Goal: Navigation & Orientation: Find specific page/section

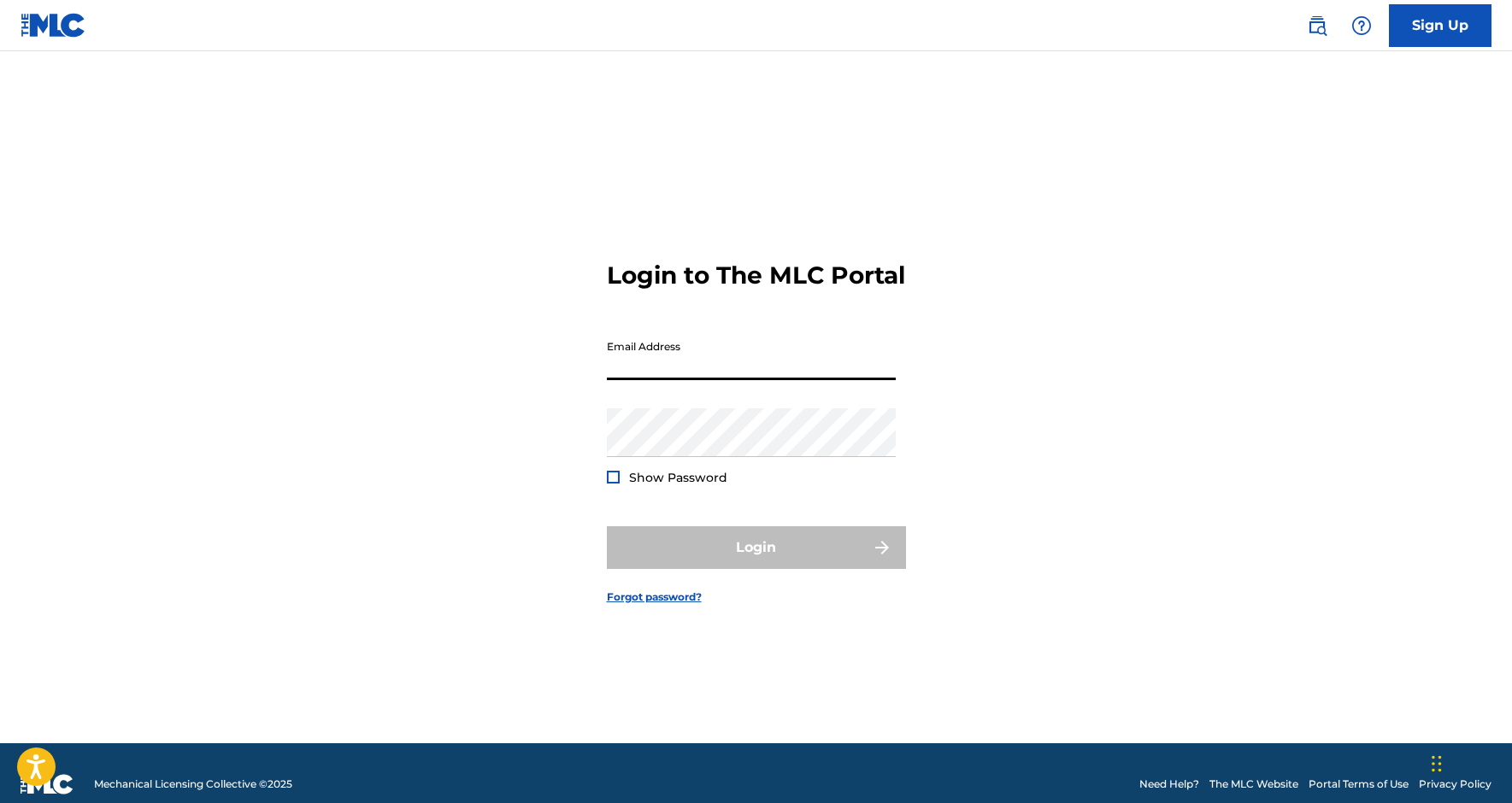
type input "[EMAIL_ADDRESS][DOMAIN_NAME]"
click at [755, 561] on button "Login" at bounding box center [756, 548] width 299 height 43
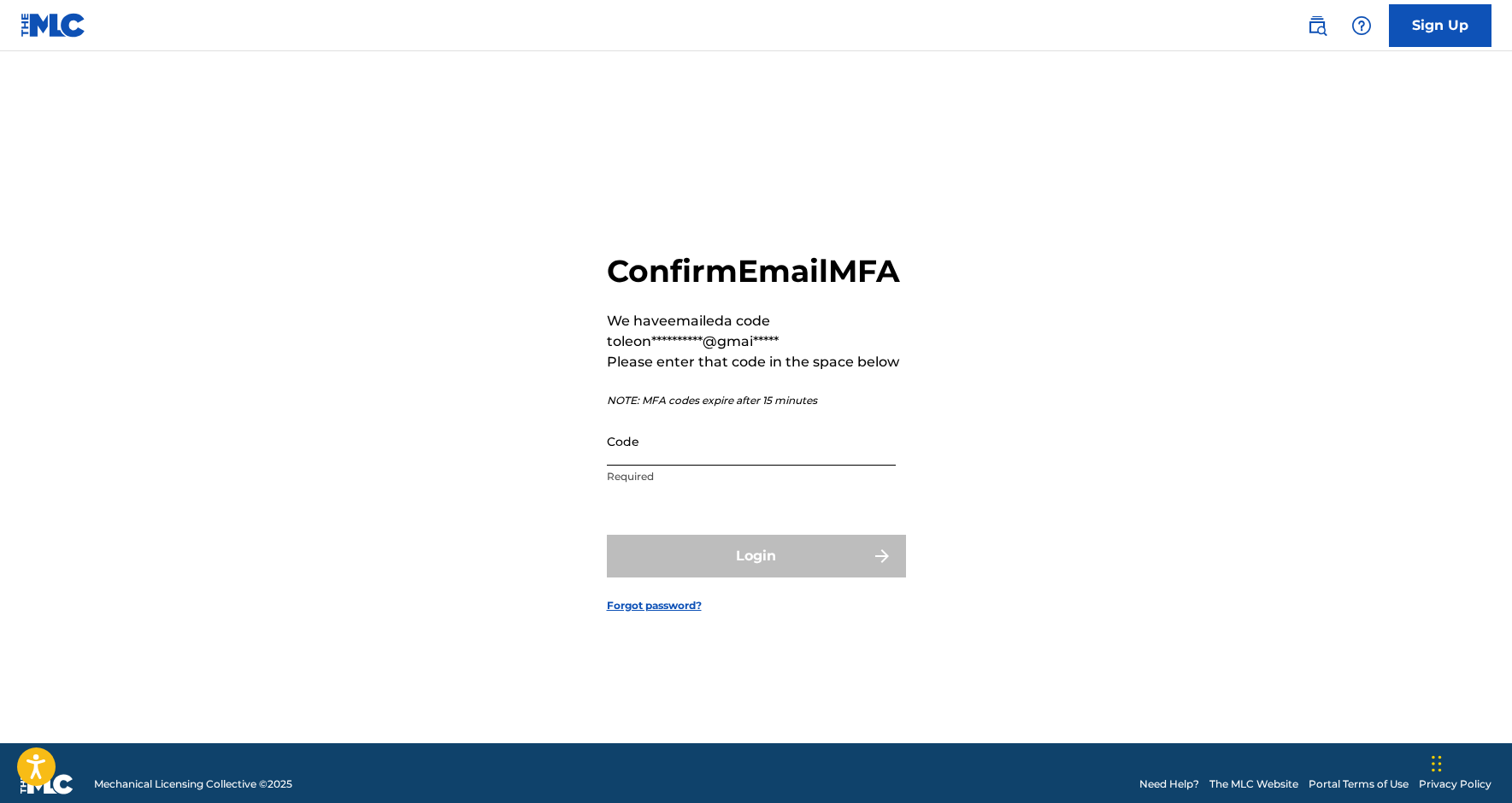
click at [650, 465] on input "Code" at bounding box center [751, 441] width 289 height 48
paste input "444180"
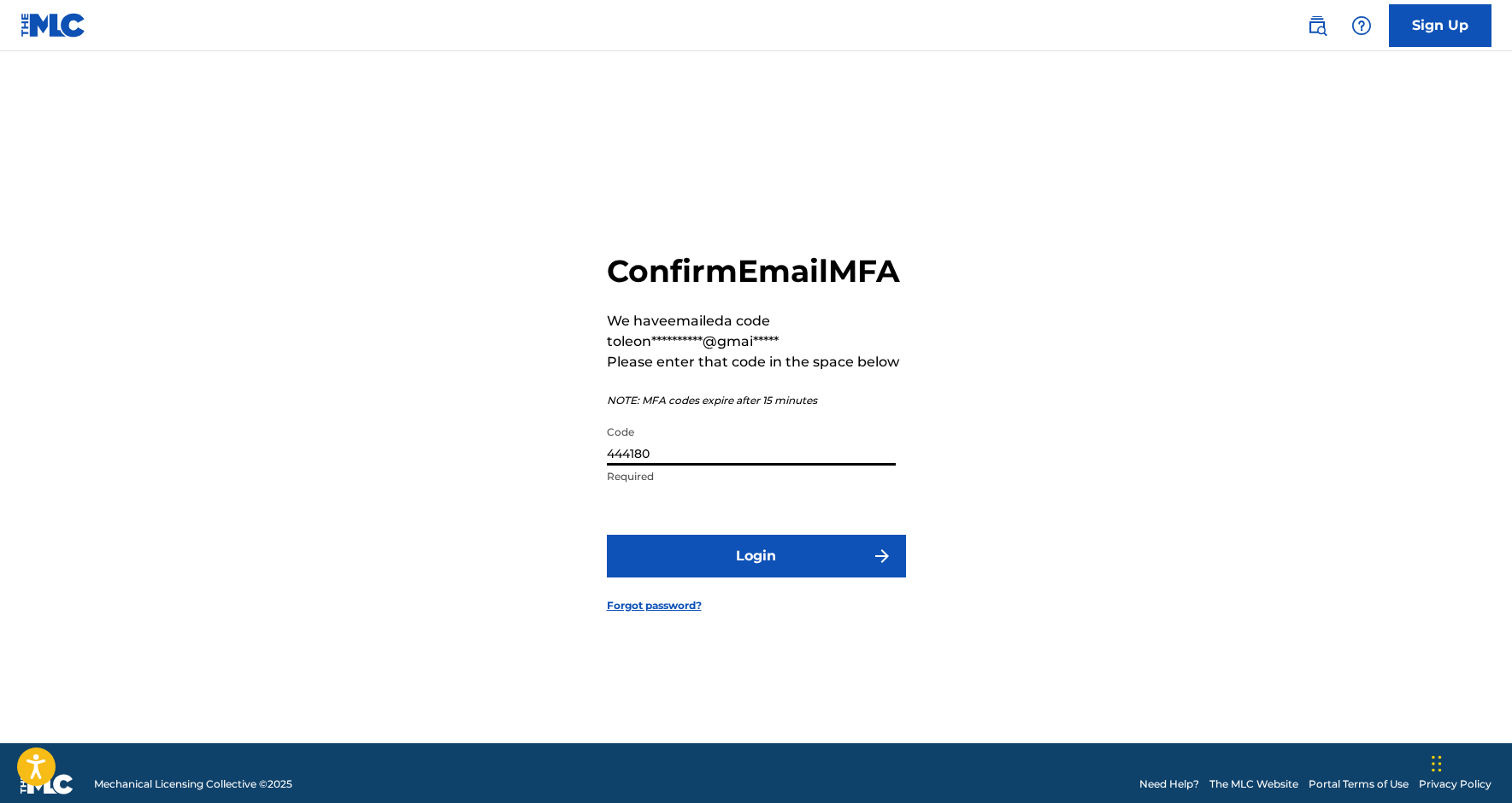
type input "444180"
click at [755, 574] on button "Login" at bounding box center [756, 556] width 299 height 43
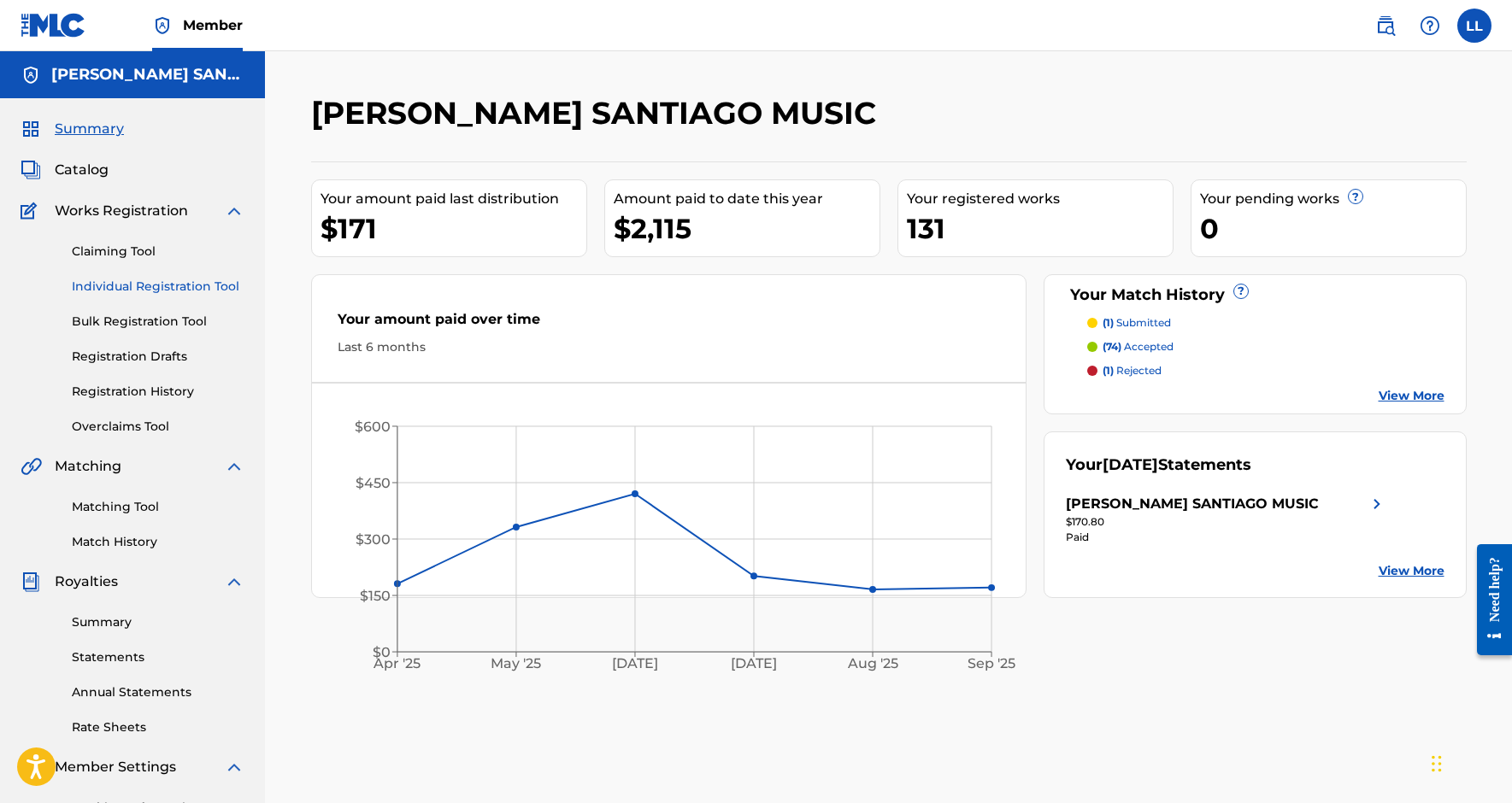
click at [127, 279] on link "Individual Registration Tool" at bounding box center [158, 286] width 173 height 18
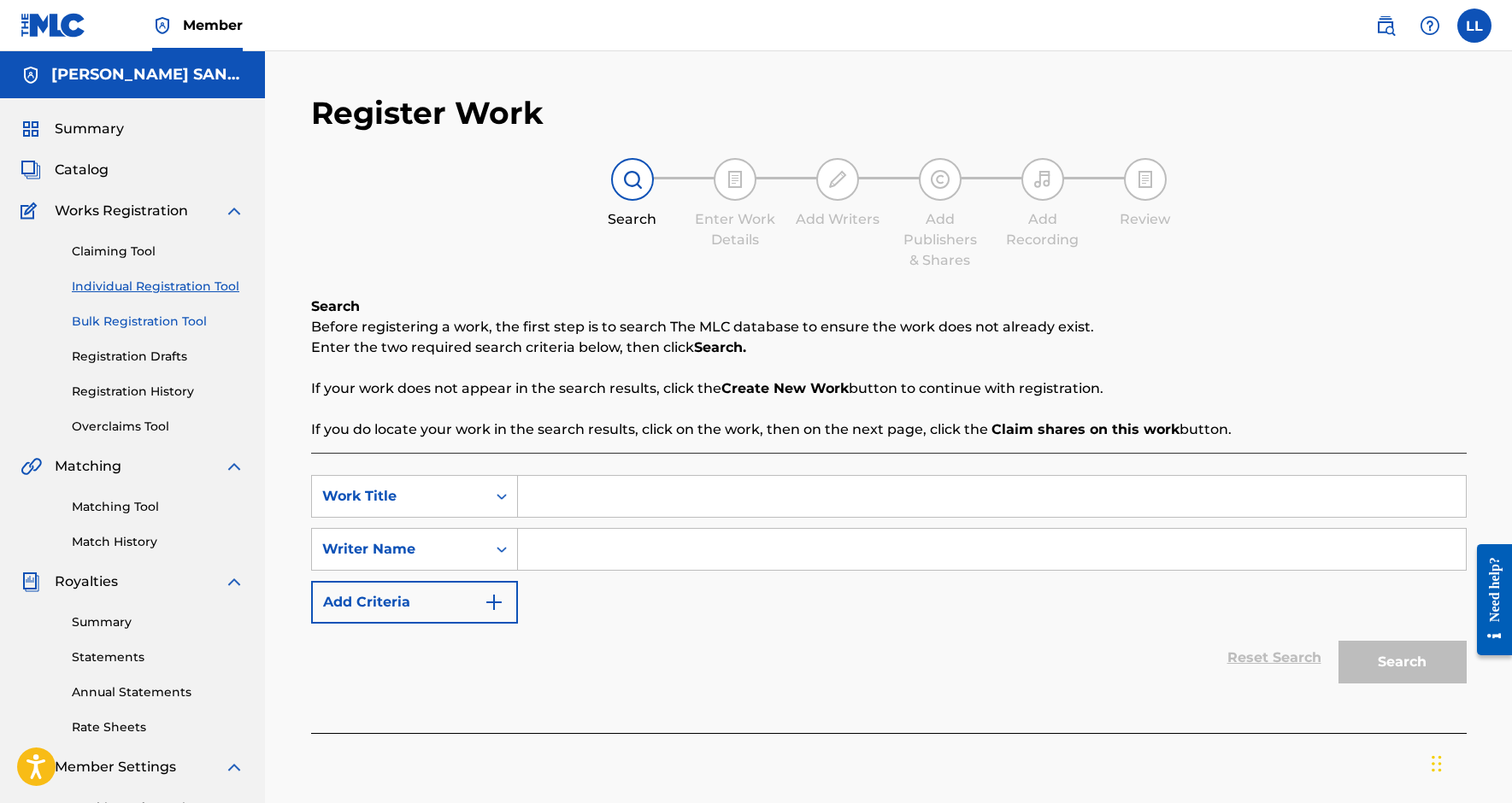
click at [141, 322] on link "Bulk Registration Tool" at bounding box center [158, 321] width 173 height 18
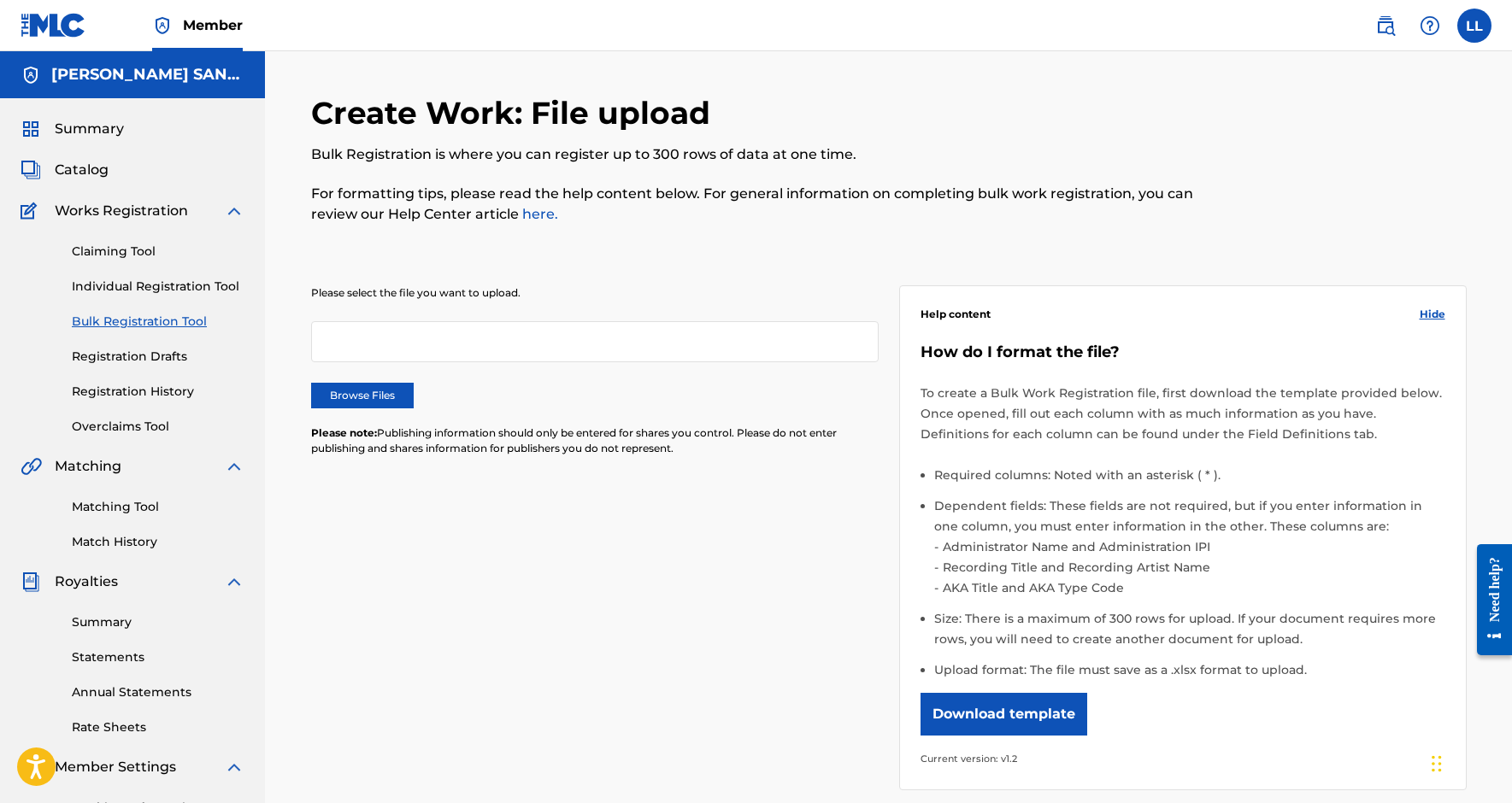
click at [144, 379] on div "Claiming Tool Individual Registration Tool Bulk Registration Tool Registration …" at bounding box center [132, 328] width 224 height 214
click at [144, 385] on link "Registration History" at bounding box center [158, 391] width 173 height 18
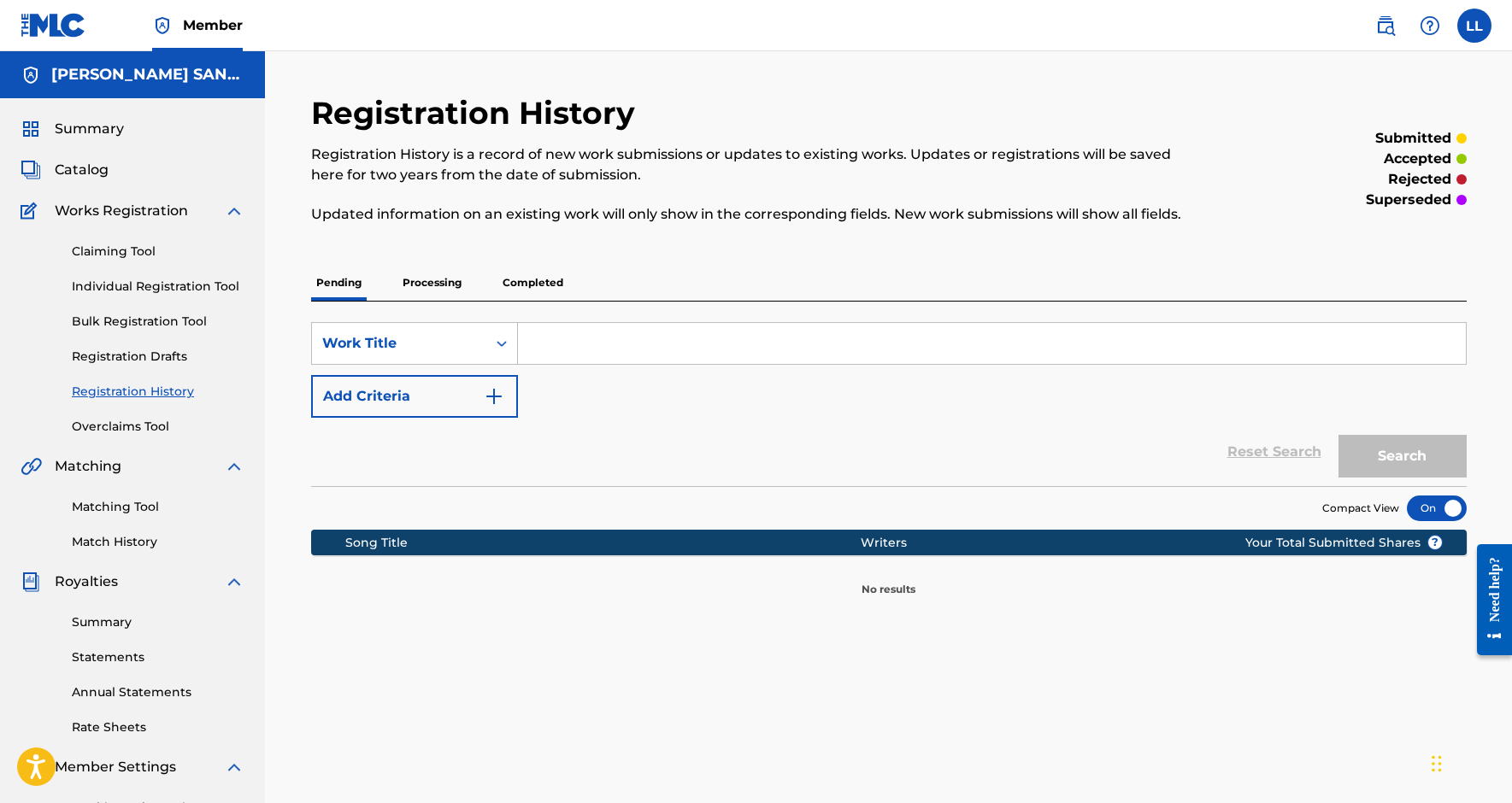
click at [444, 291] on p "Processing" at bounding box center [432, 283] width 69 height 36
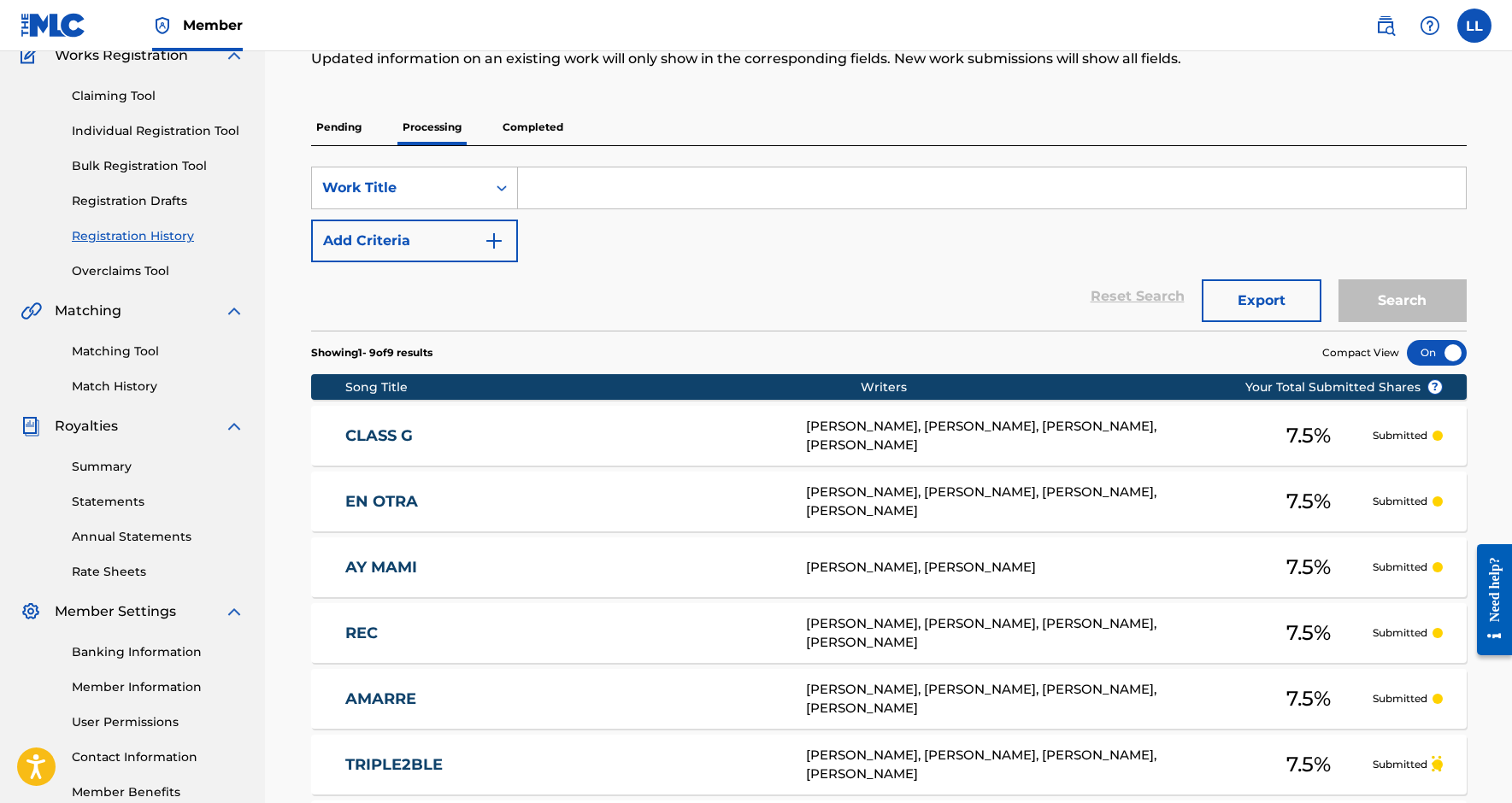
scroll to position [93, 0]
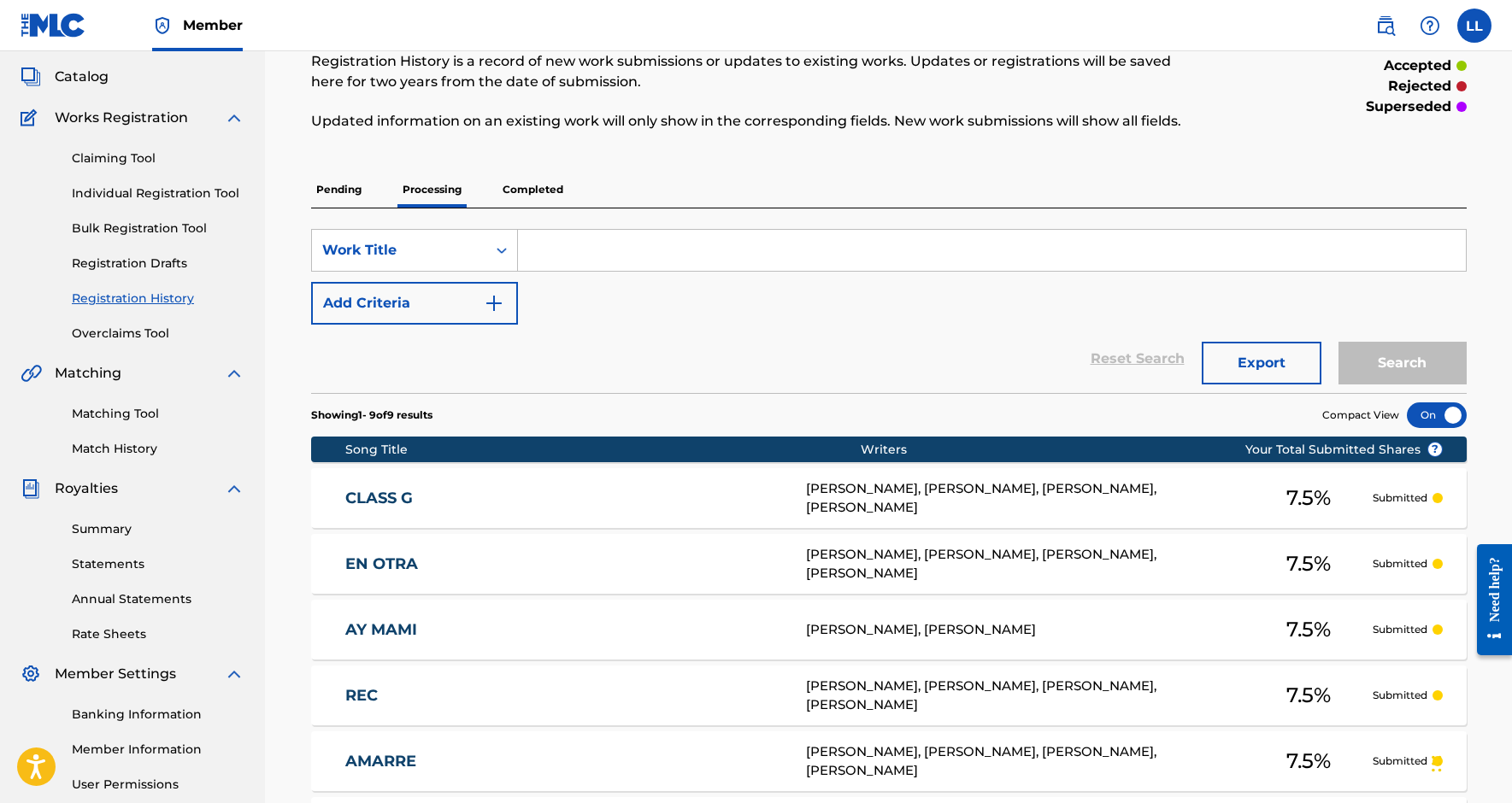
click at [524, 193] on p "Completed" at bounding box center [532, 190] width 71 height 36
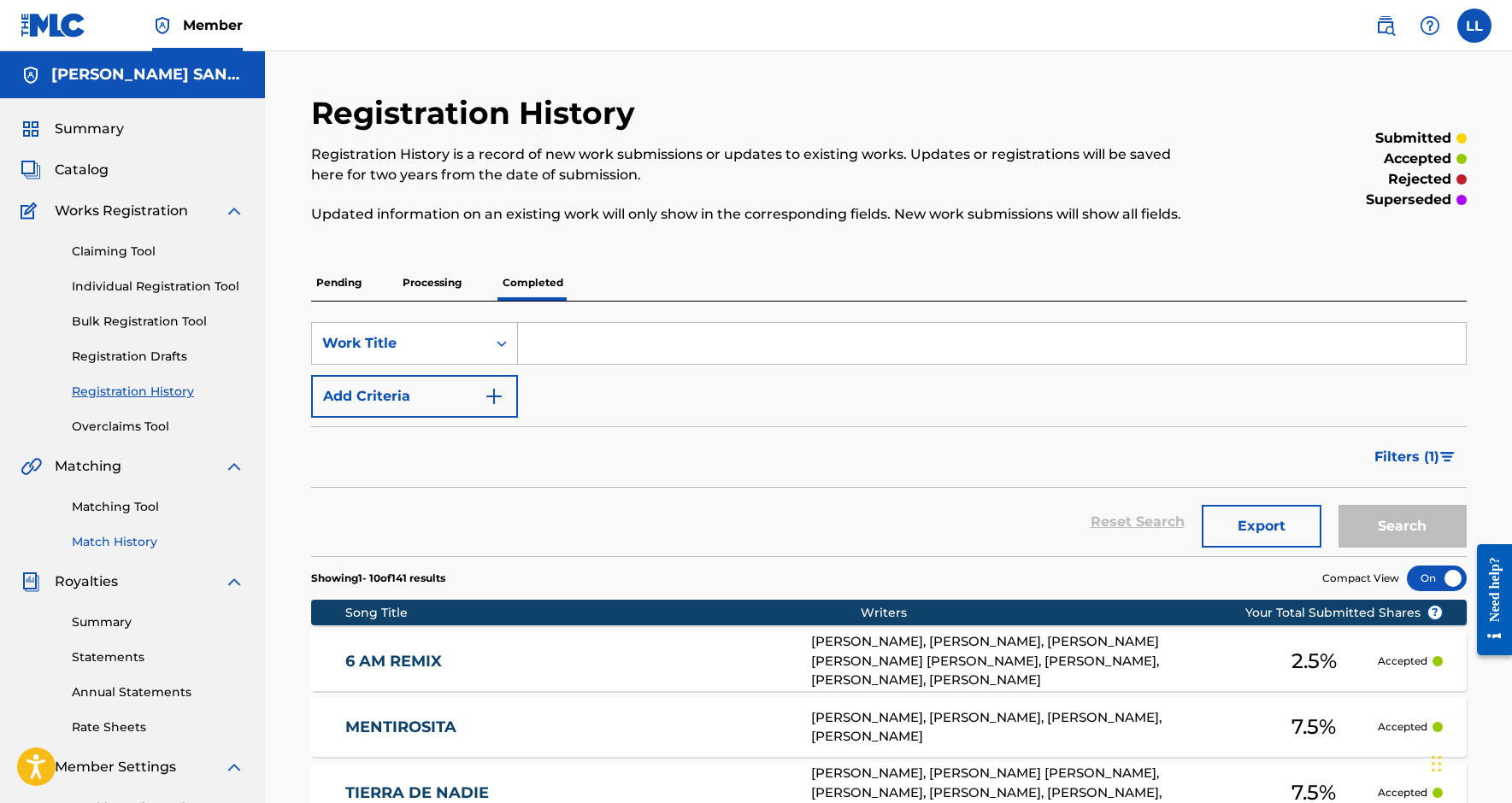
click at [148, 535] on link "Match History" at bounding box center [158, 541] width 173 height 18
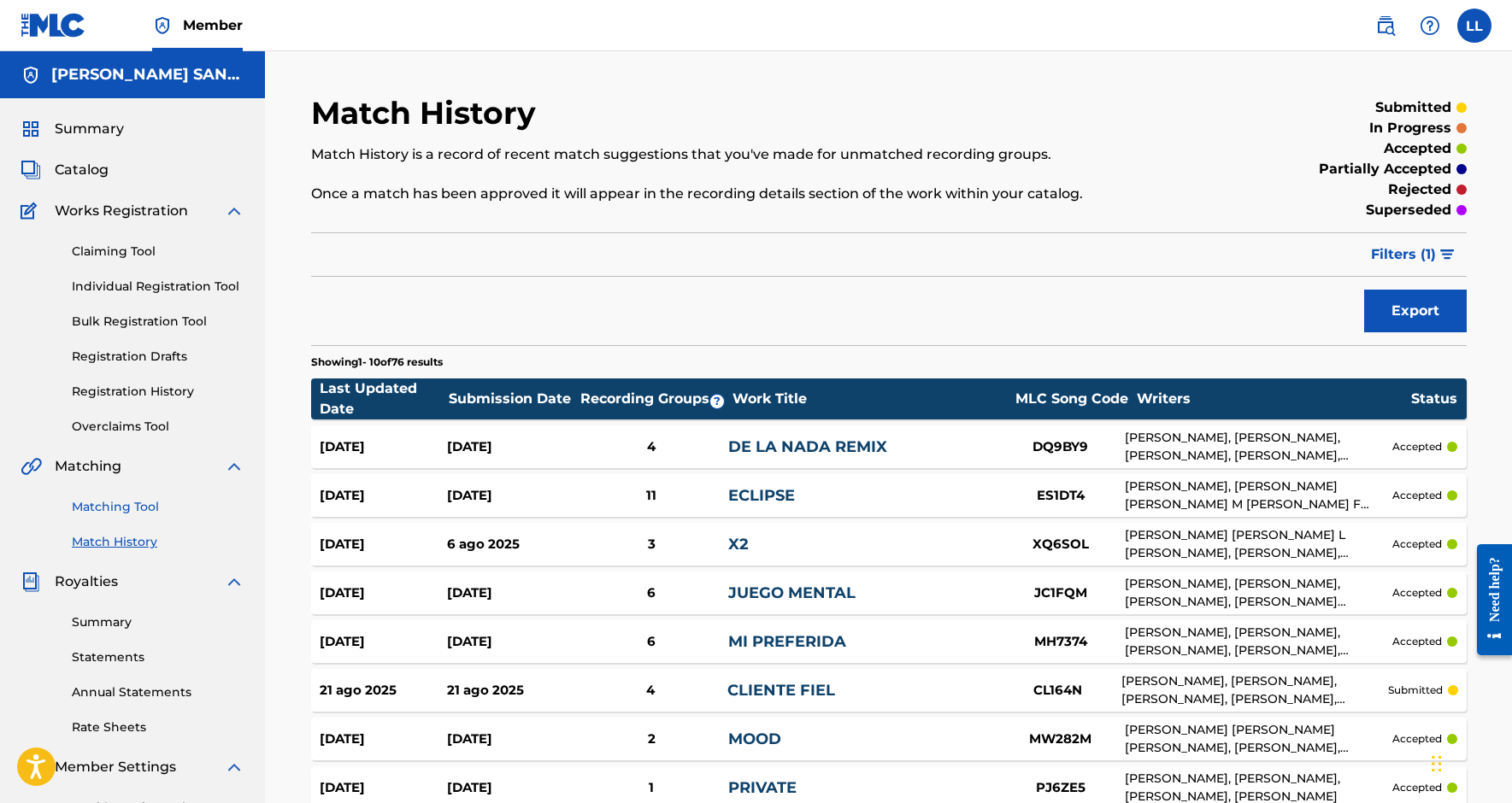
click at [143, 513] on link "Matching Tool" at bounding box center [158, 506] width 173 height 18
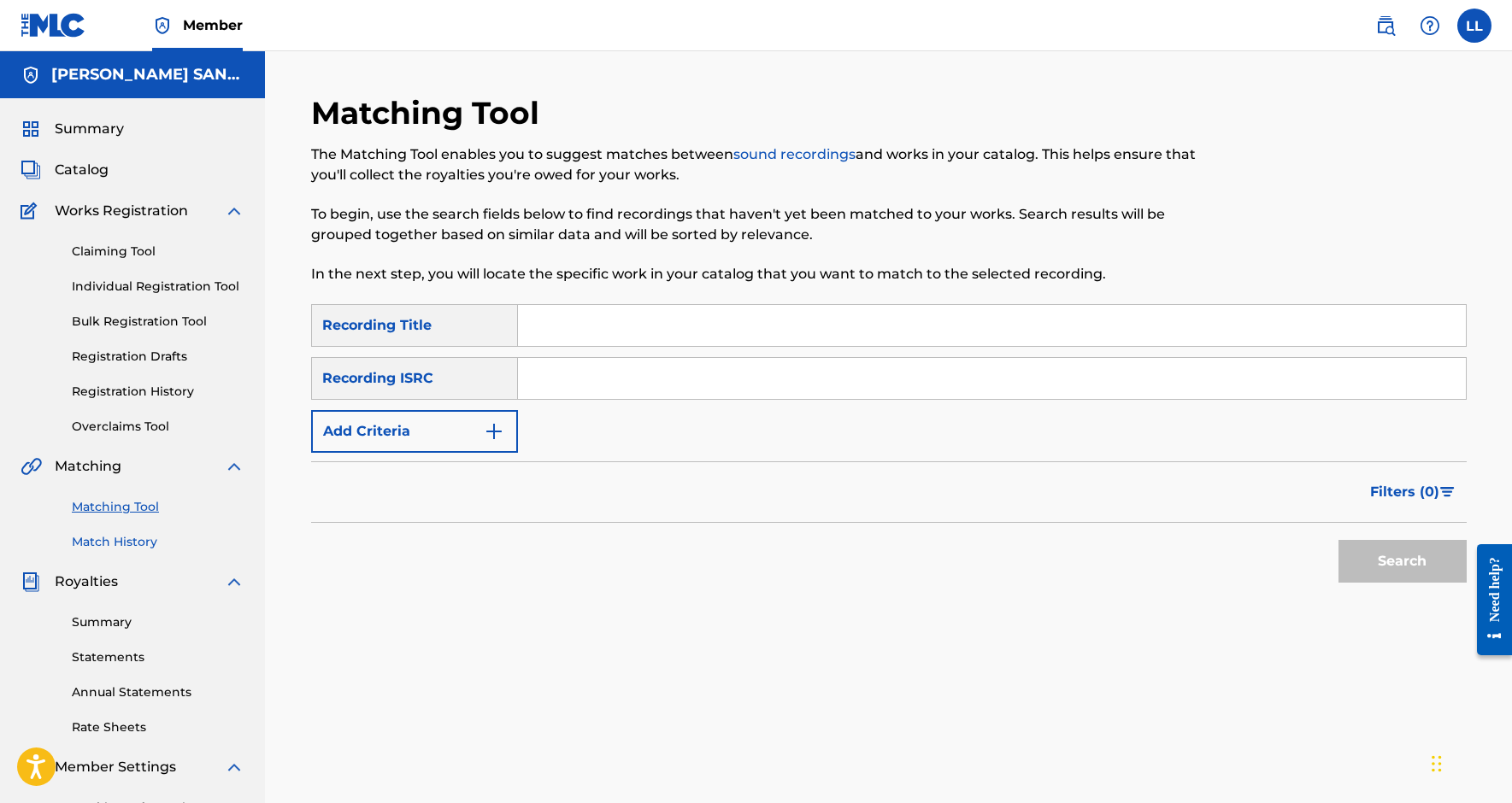
click at [125, 538] on link "Match History" at bounding box center [158, 541] width 173 height 18
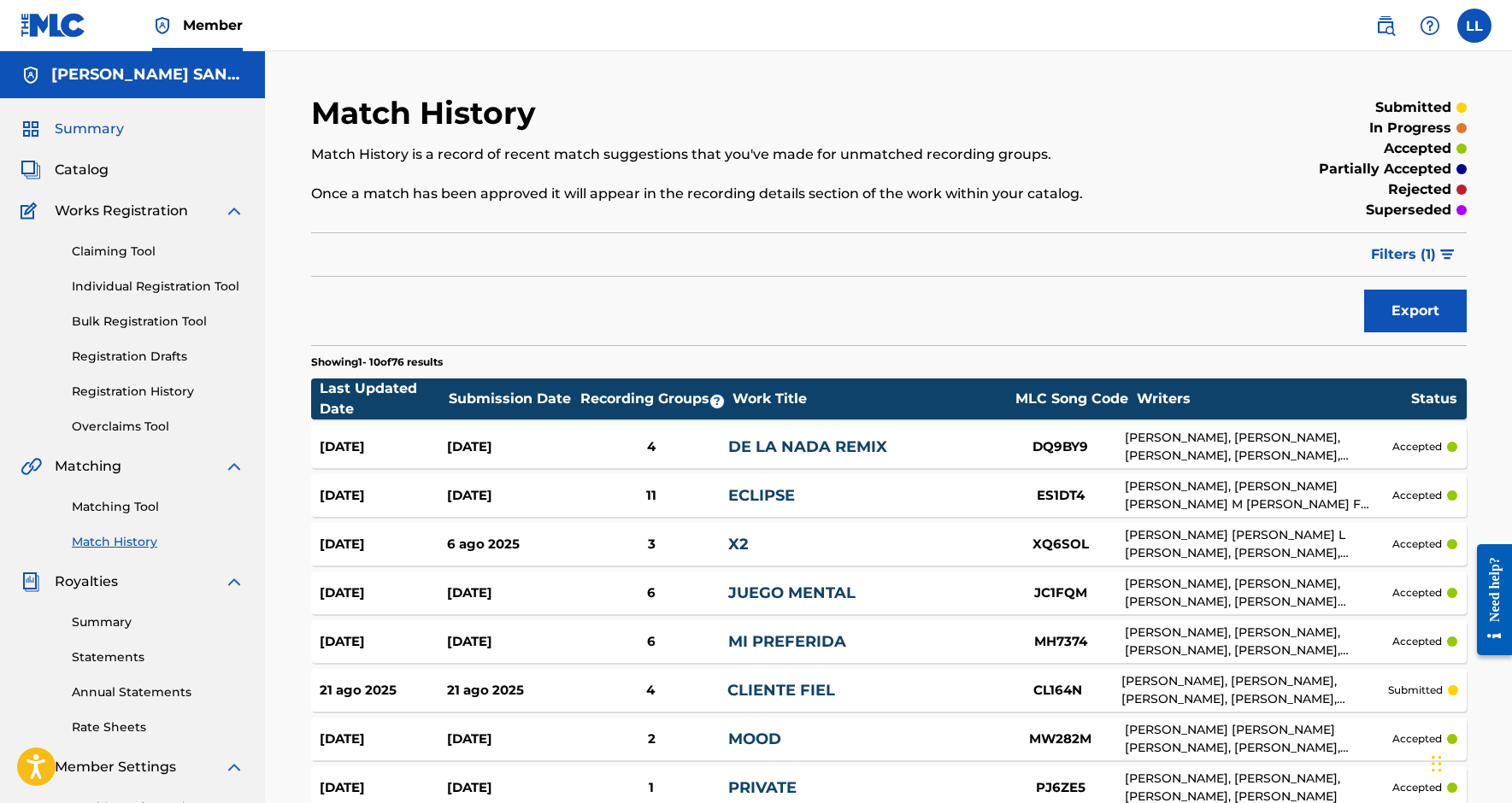
click at [92, 131] on span "Summary" at bounding box center [89, 128] width 69 height 20
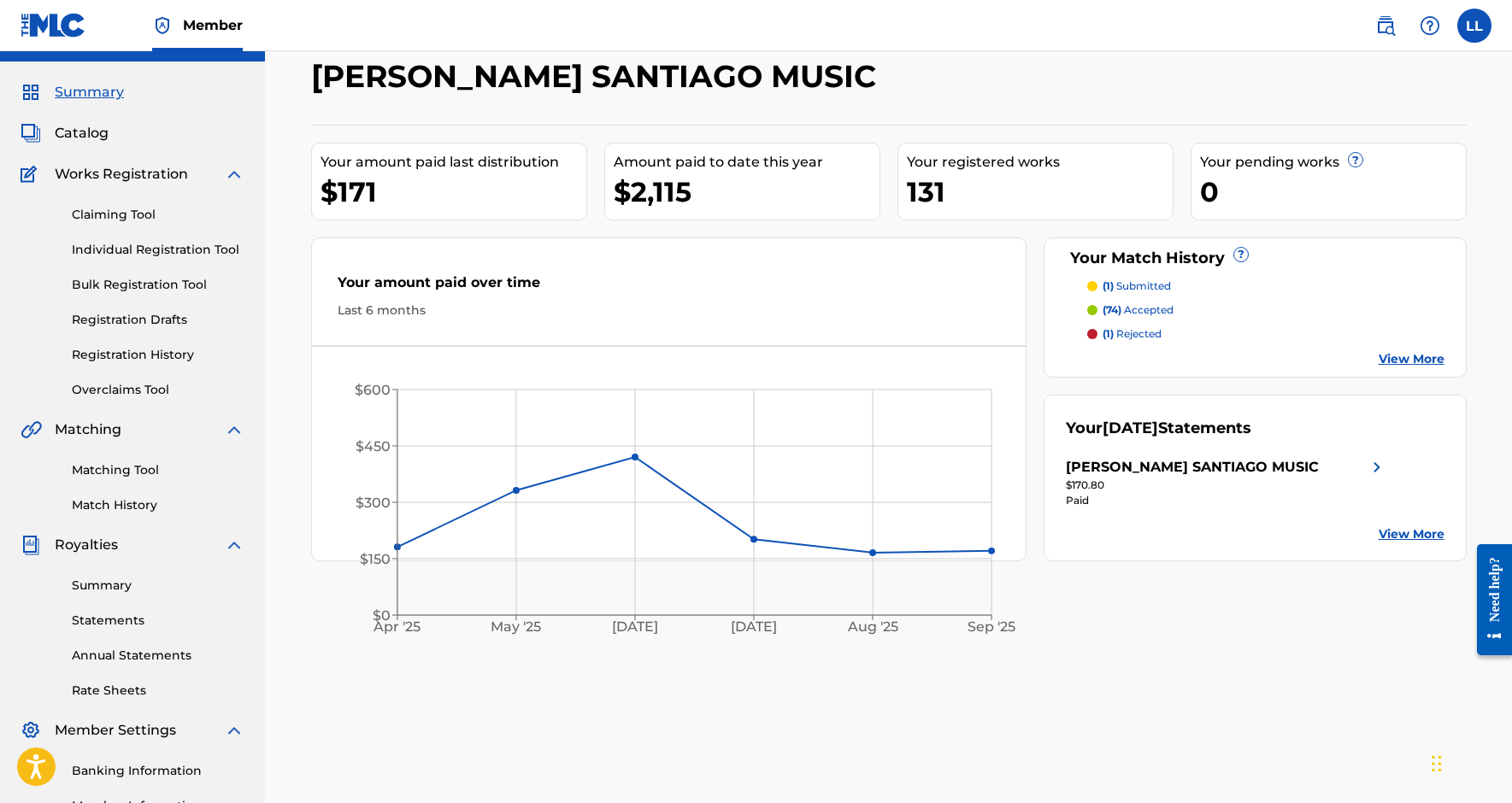
scroll to position [11, 0]
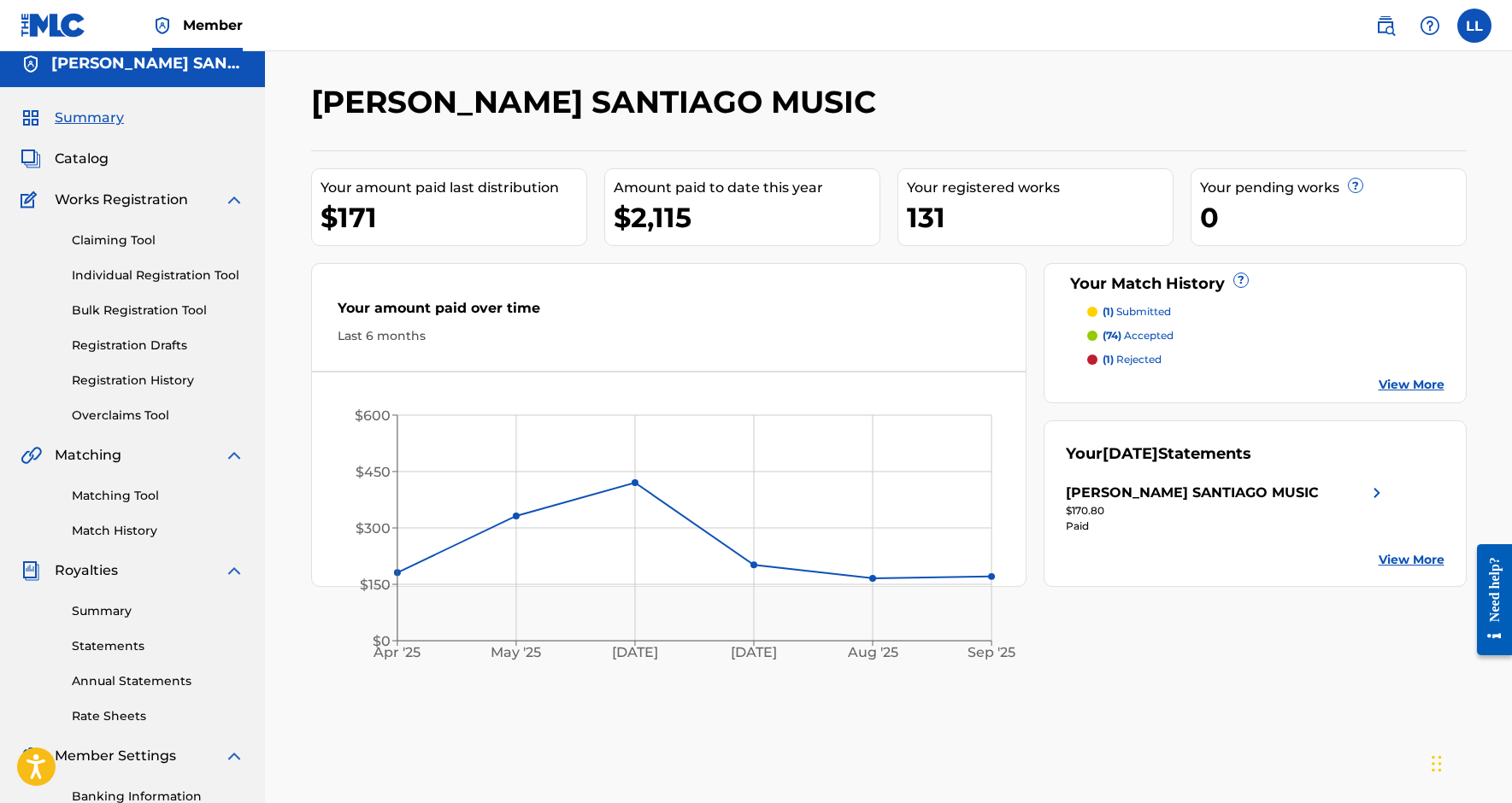
click at [1139, 309] on p "(1) submitted" at bounding box center [1136, 312] width 68 height 16
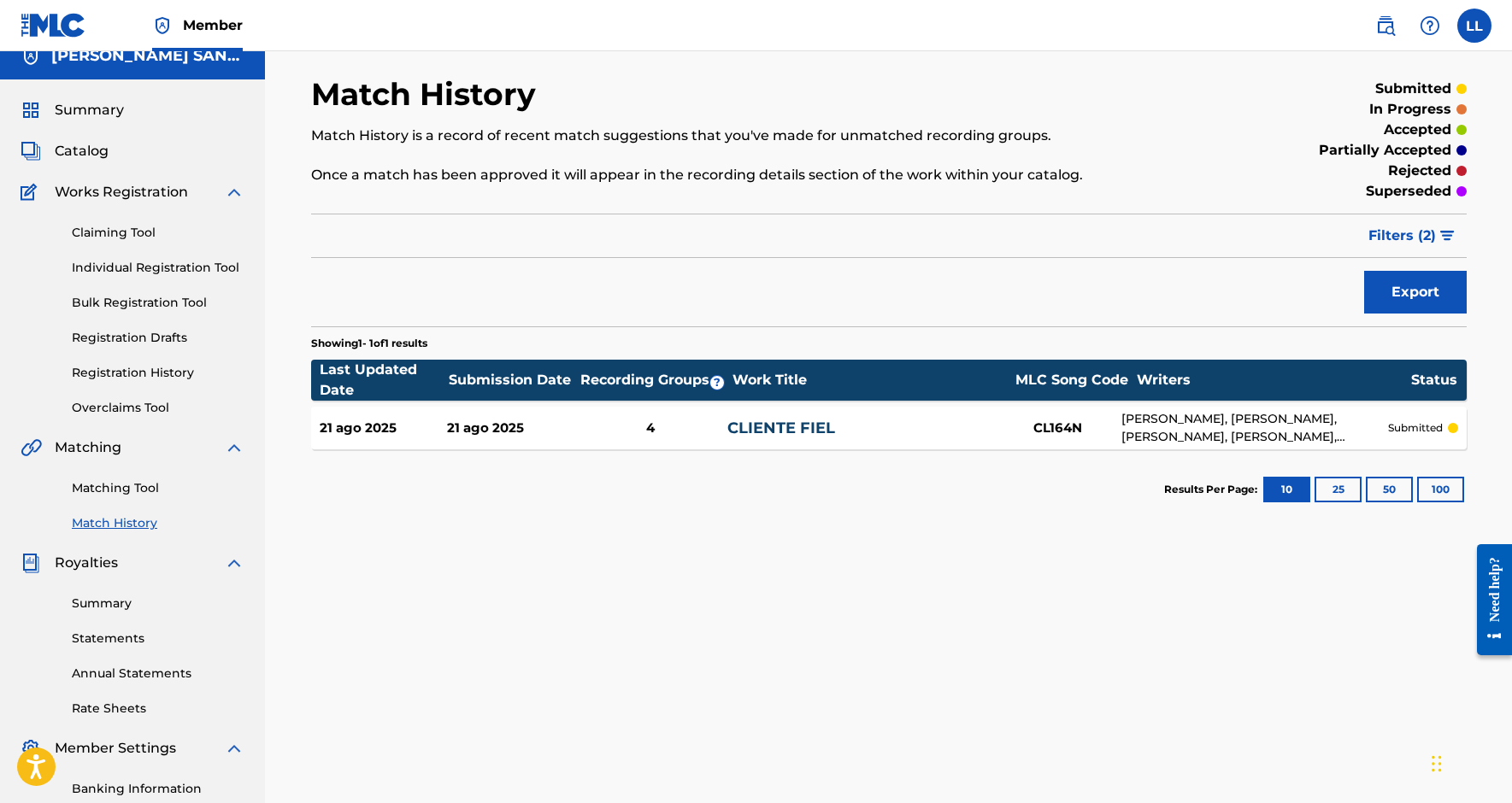
scroll to position [29, 0]
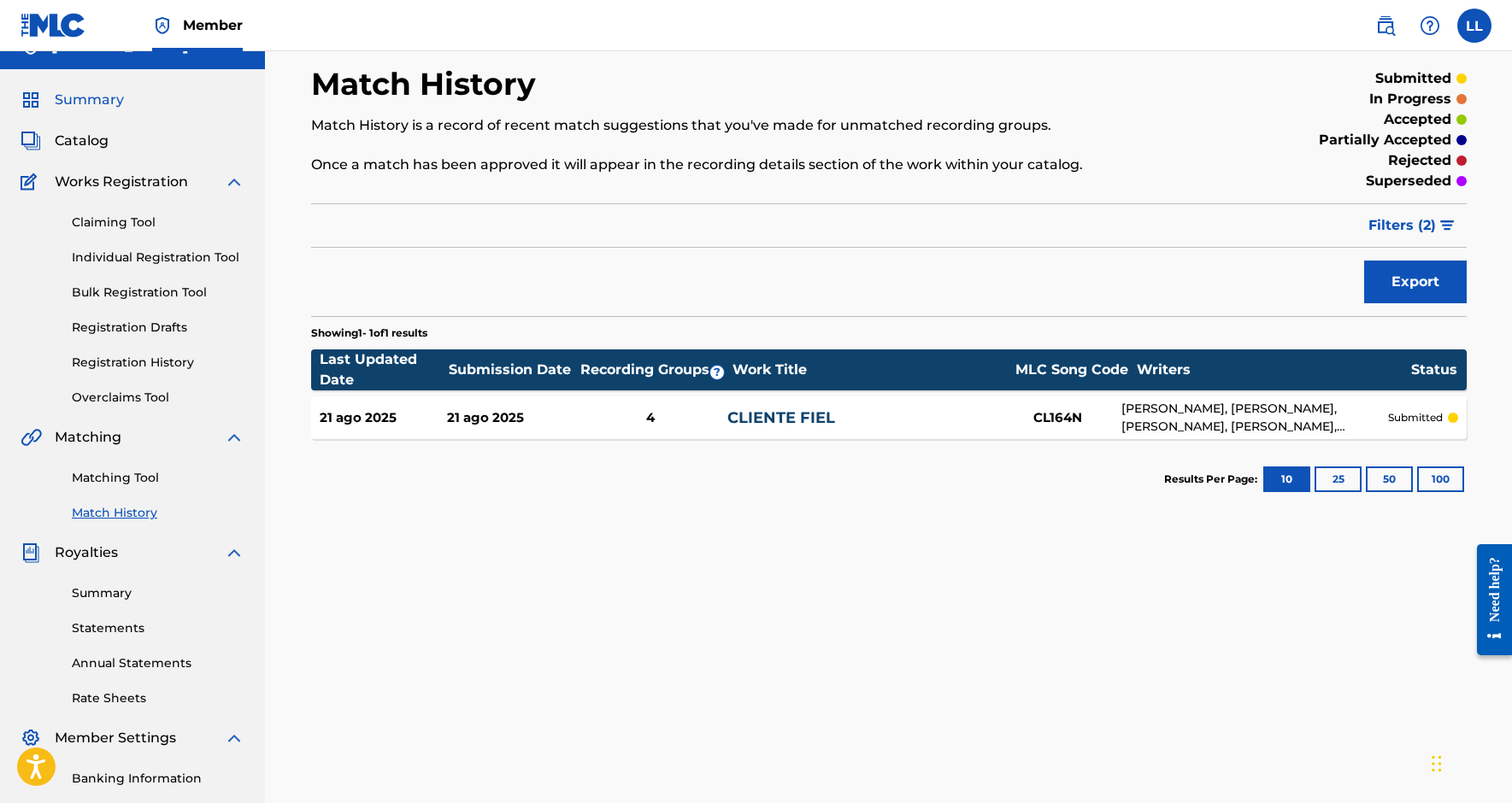
click at [107, 104] on span "Summary" at bounding box center [89, 99] width 69 height 20
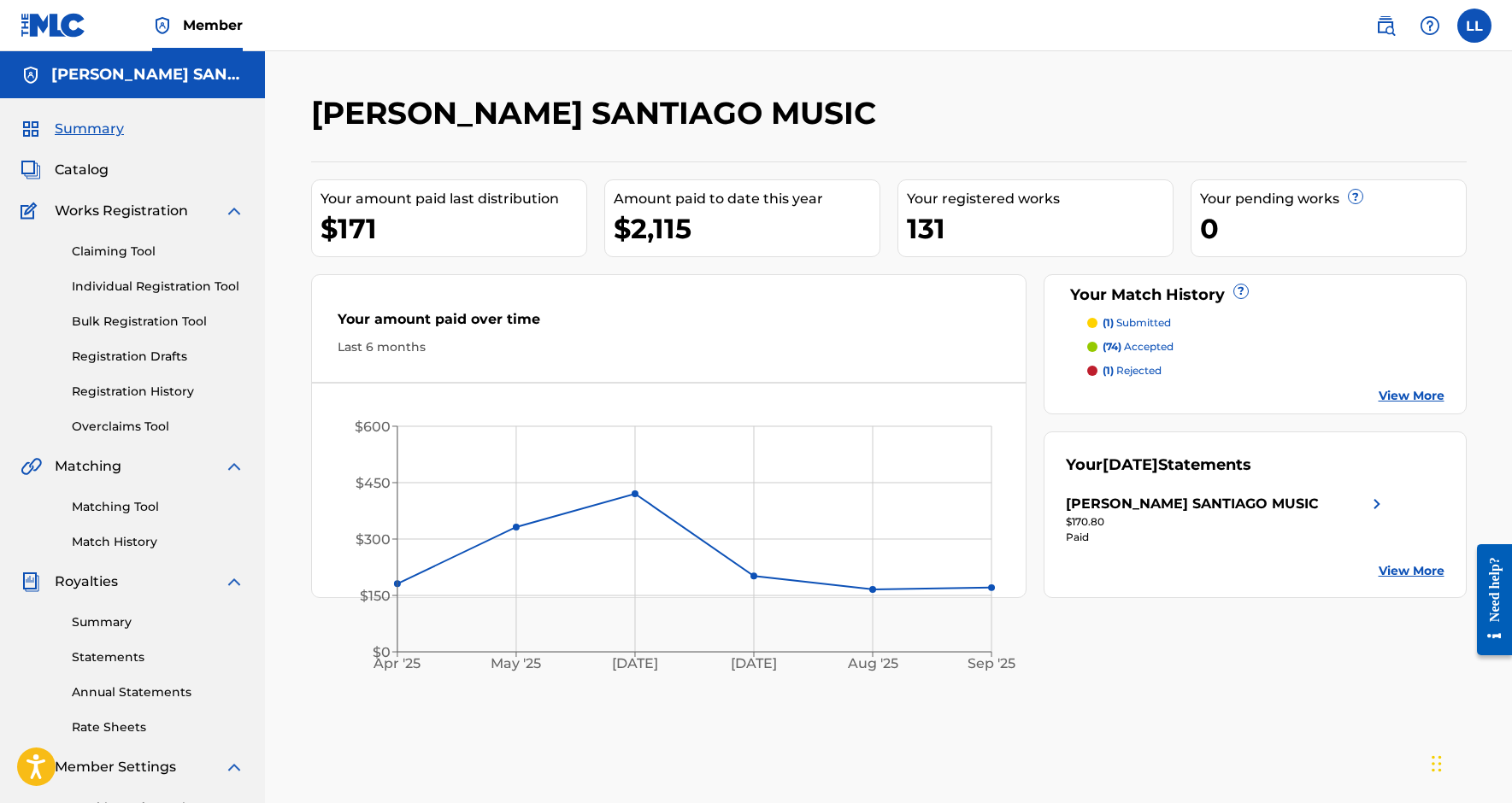
click at [1134, 344] on p "(74) accepted" at bounding box center [1137, 347] width 71 height 16
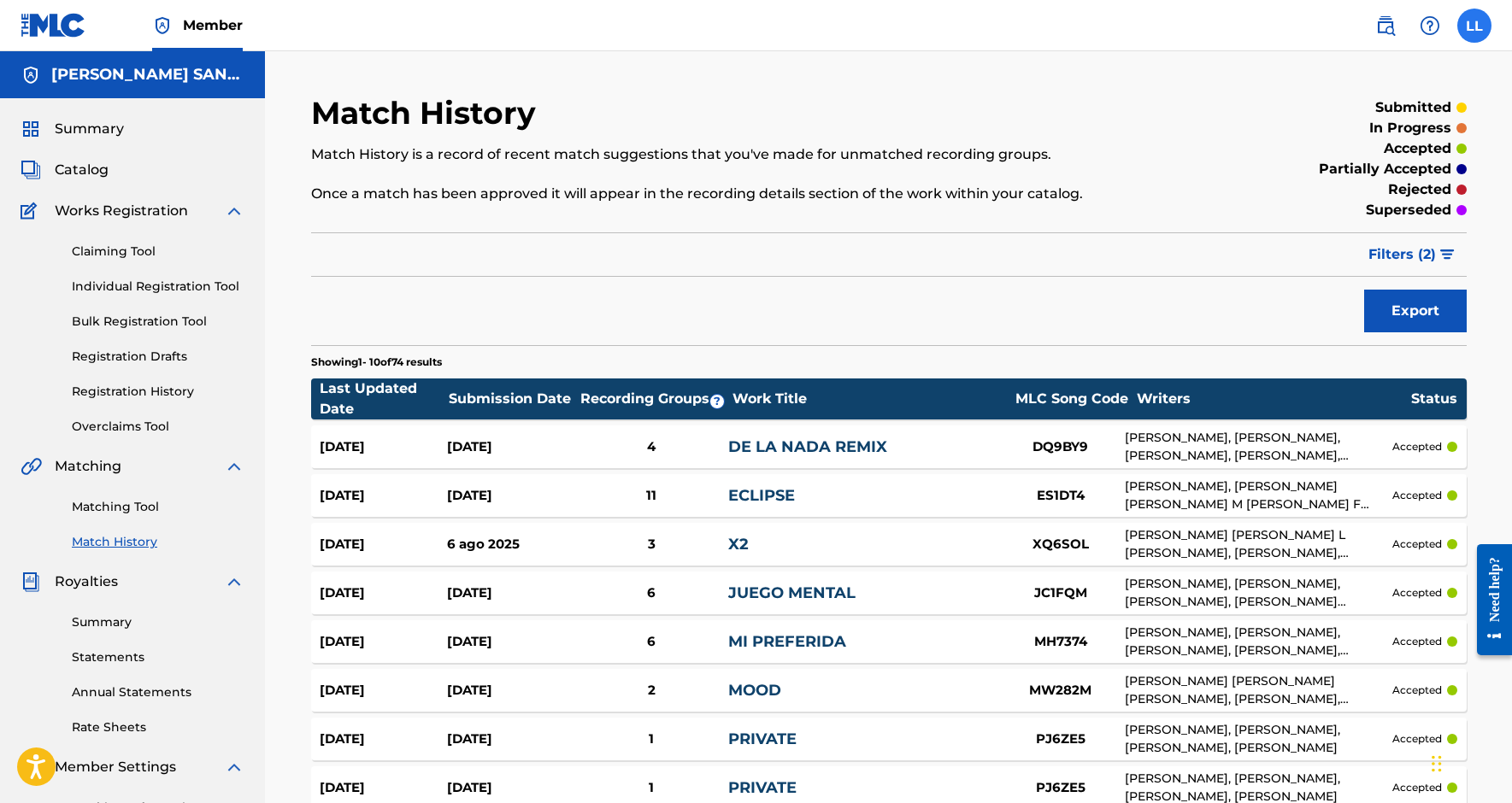
click at [1478, 32] on label at bounding box center [1473, 25] width 34 height 34
click at [1474, 25] on input "LL [PERSON_NAME] [EMAIL_ADDRESS][DOMAIN_NAME] Notification Preferences Profile …" at bounding box center [1474, 25] width 0 height 0
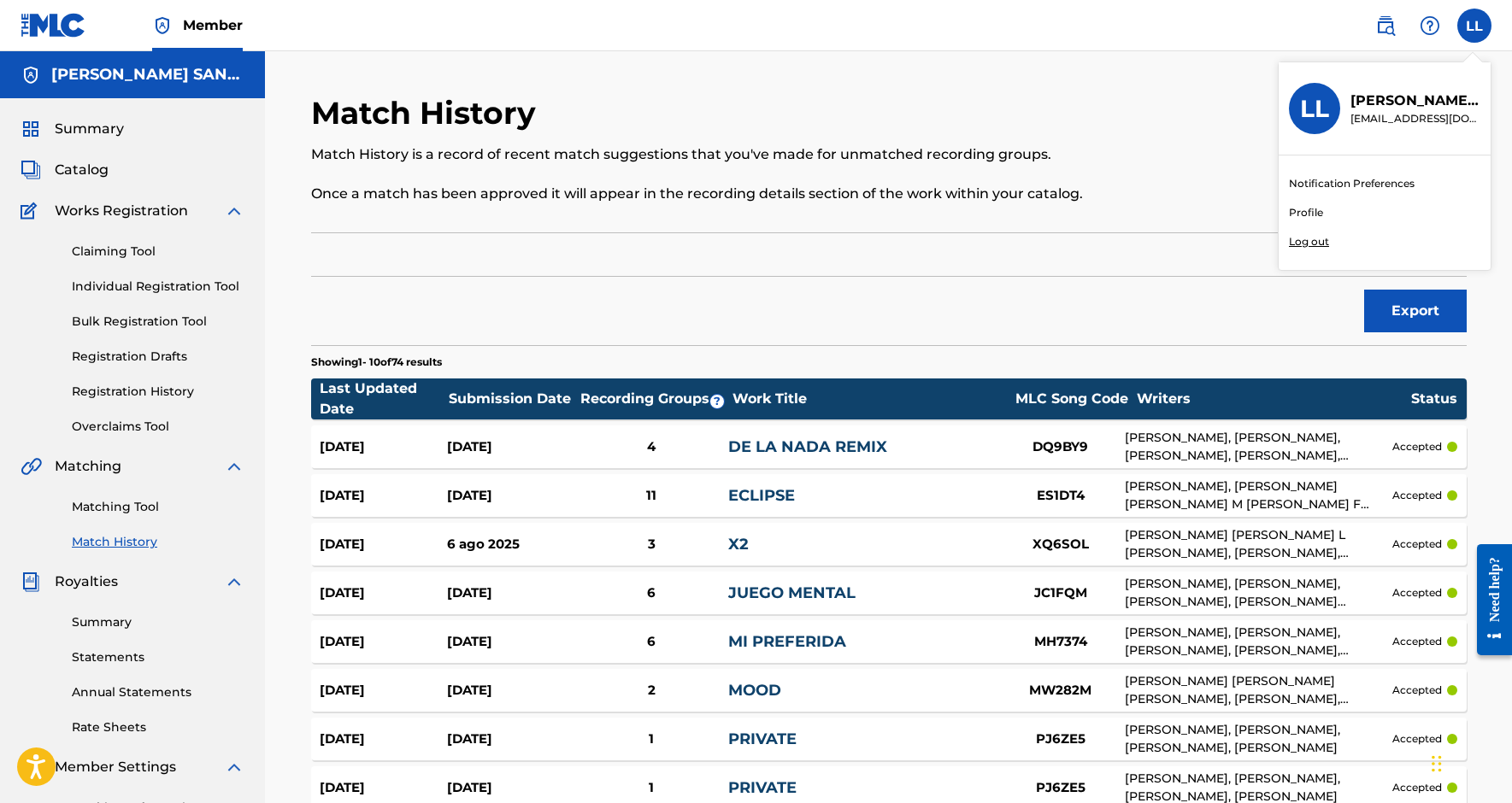
click at [1009, 613] on div "[DATE] [DATE] 6 JUEGO MENTAL JC1FQM [PERSON_NAME], [PERSON_NAME], [PERSON_NAME]…" at bounding box center [889, 592] width 1156 height 43
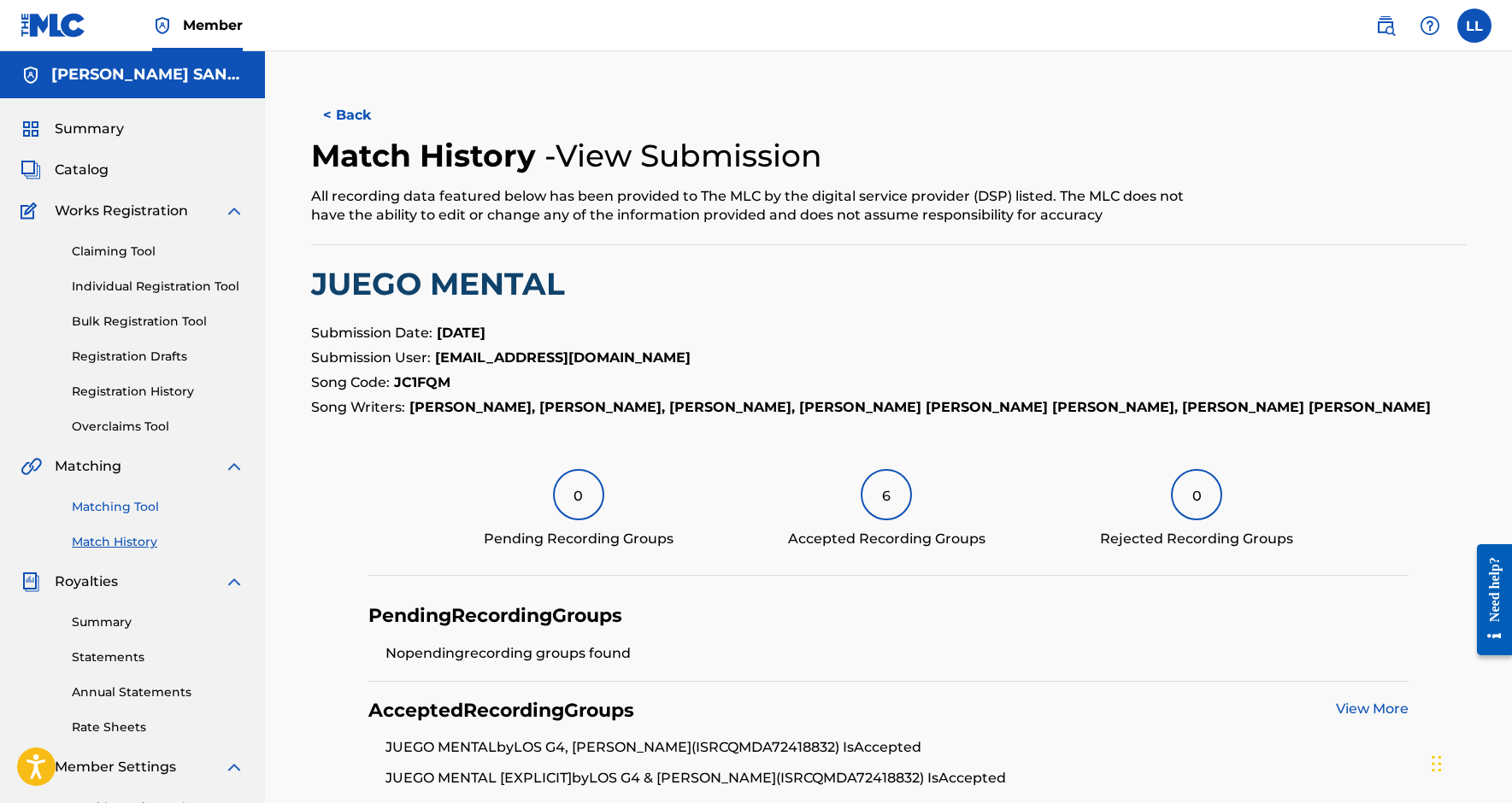
click at [147, 512] on link "Matching Tool" at bounding box center [158, 506] width 173 height 18
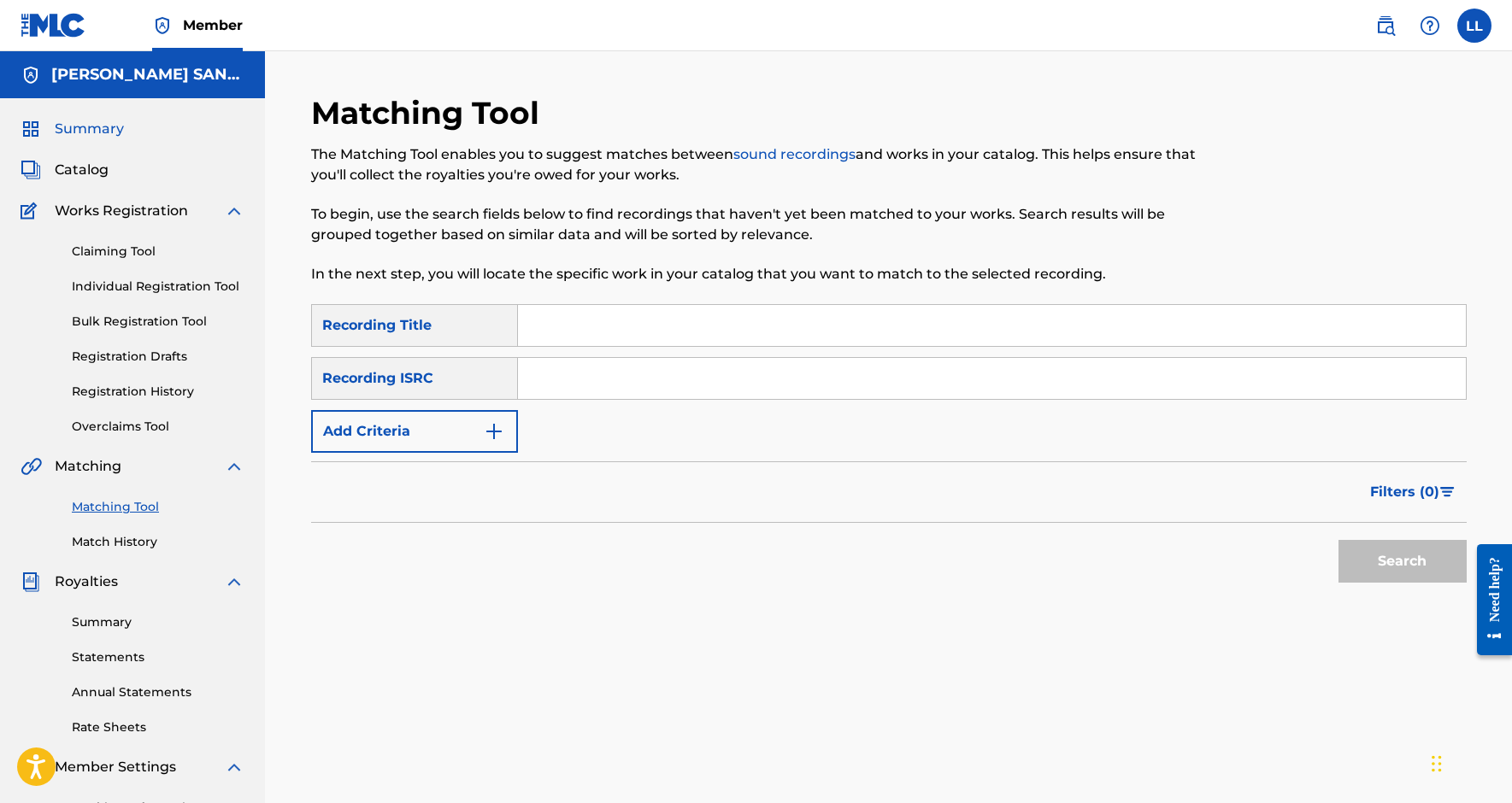
click at [104, 124] on span "Summary" at bounding box center [89, 128] width 69 height 20
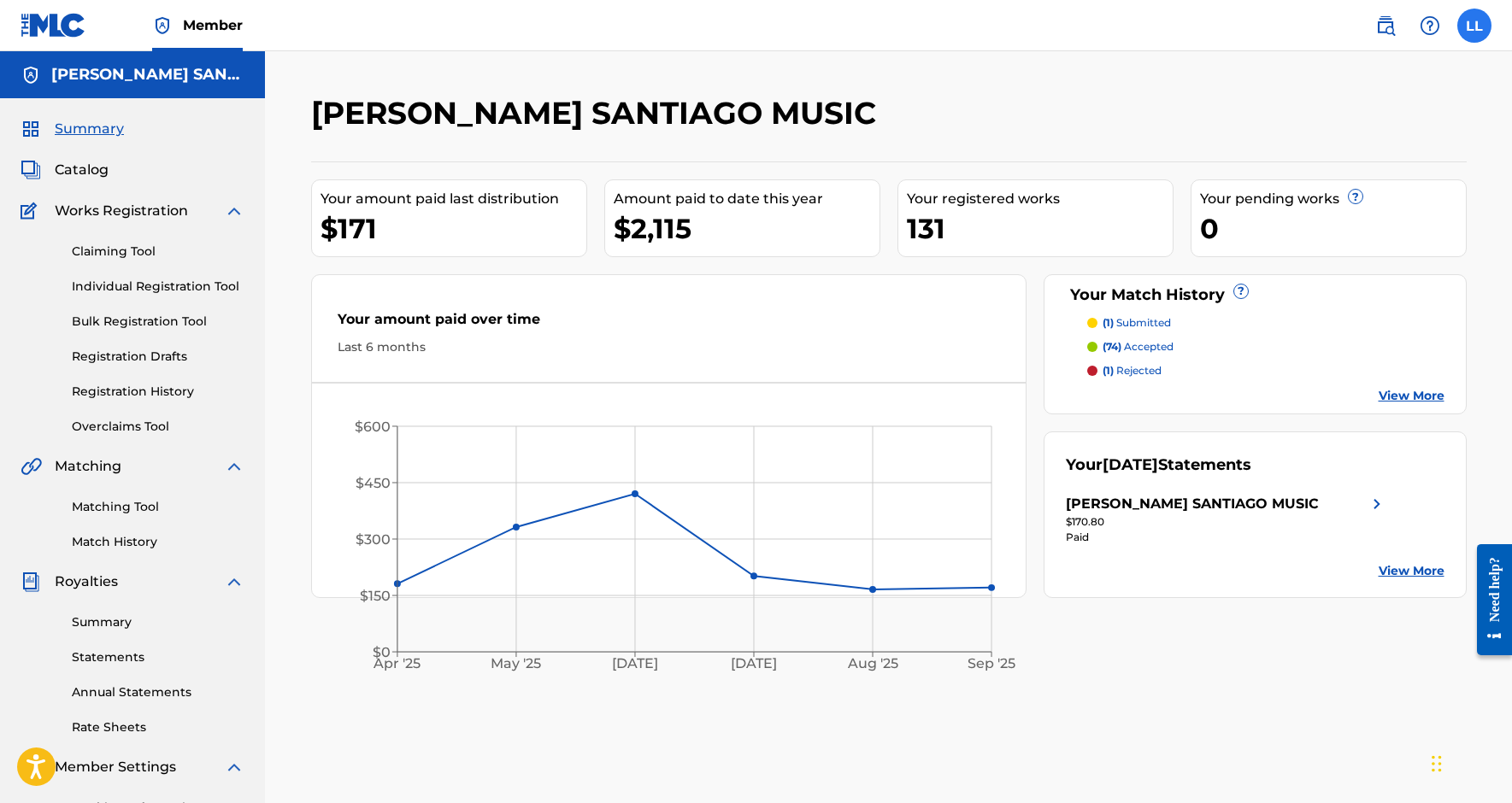
click at [1475, 36] on label at bounding box center [1473, 25] width 34 height 34
click at [1474, 25] on input "LL [PERSON_NAME] [EMAIL_ADDRESS][DOMAIN_NAME] Notification Preferences Profile …" at bounding box center [1474, 25] width 0 height 0
click at [1315, 238] on p "Log out" at bounding box center [1309, 242] width 40 height 16
click at [1474, 25] on input "LL [PERSON_NAME] [EMAIL_ADDRESS][DOMAIN_NAME] Notification Preferences Profile …" at bounding box center [1474, 25] width 0 height 0
